Goal: Find specific page/section: Find specific page/section

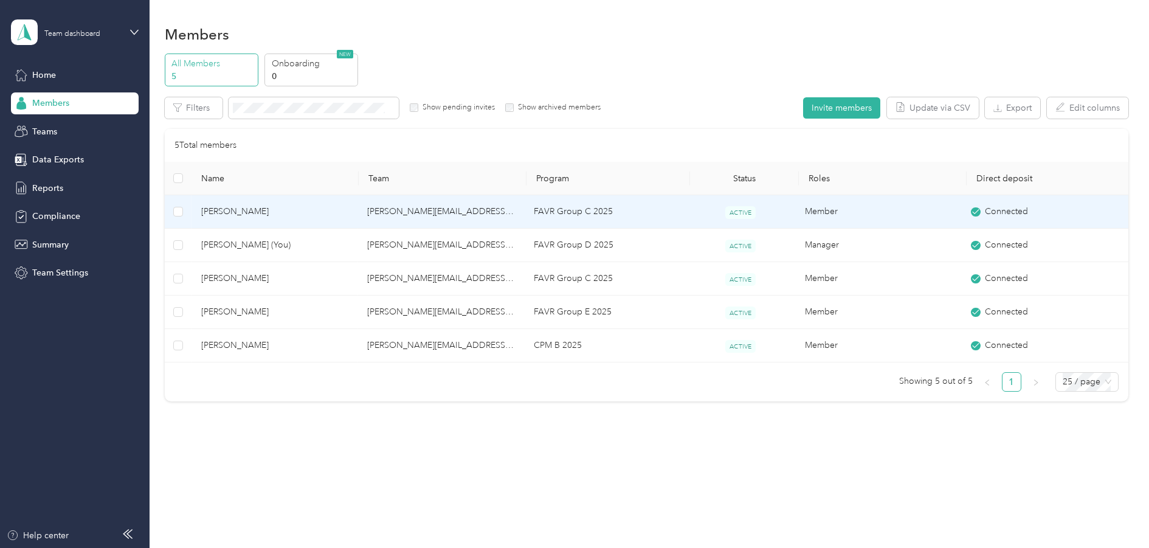
click at [240, 207] on span "[PERSON_NAME]" at bounding box center [274, 211] width 147 height 13
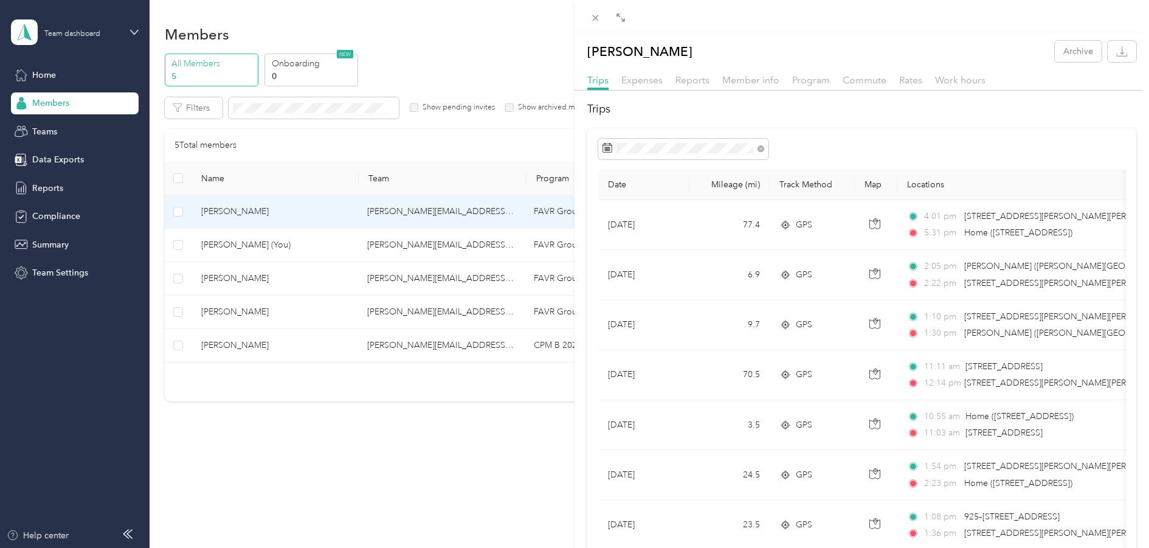
click at [520, 141] on div "[PERSON_NAME] Archive Trips Expenses Reports Member info Program Commute Rates …" at bounding box center [574, 274] width 1149 height 548
